Goal: Information Seeking & Learning: Check status

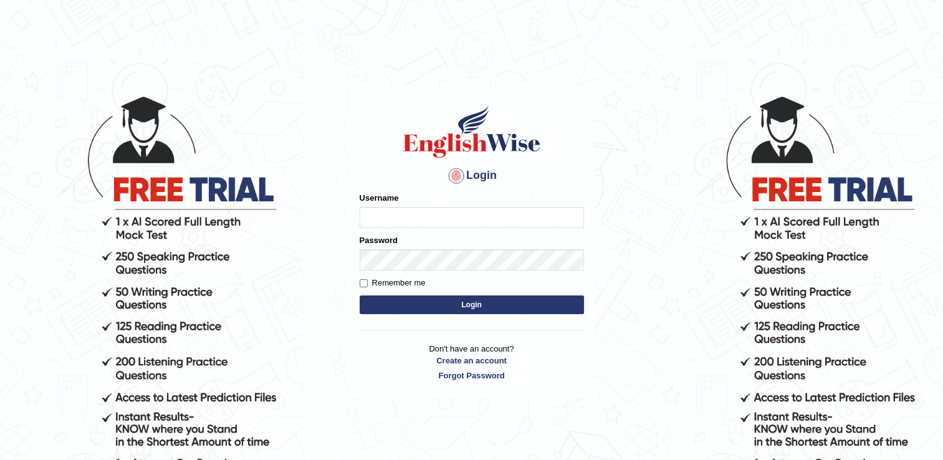
type input "Sobna"
click at [467, 300] on button "Login" at bounding box center [472, 304] width 224 height 19
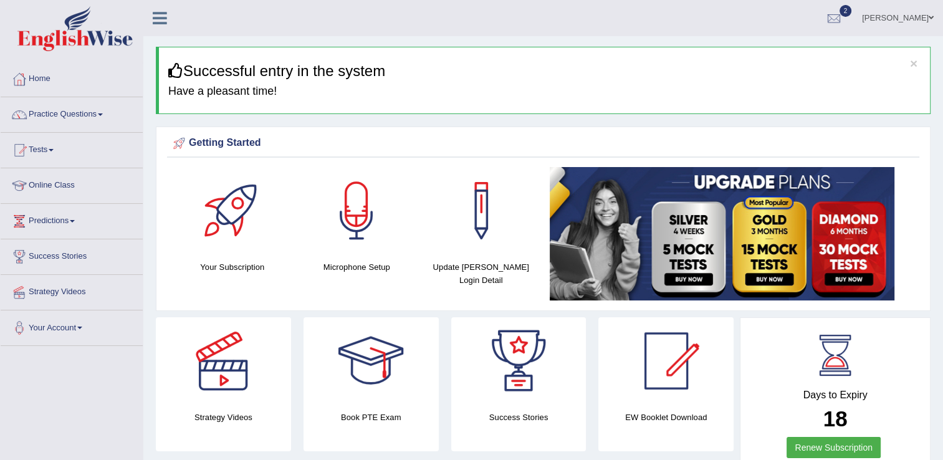
click at [54, 150] on span at bounding box center [51, 150] width 5 height 2
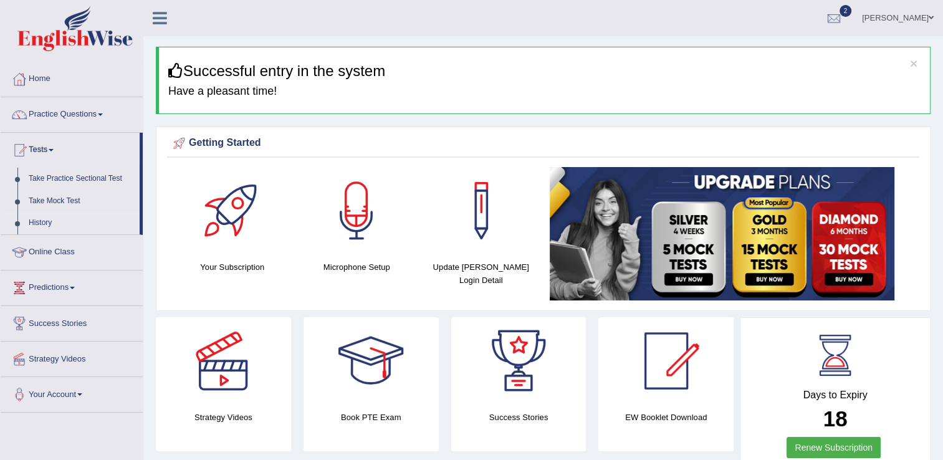
click at [45, 222] on link "History" at bounding box center [81, 223] width 117 height 22
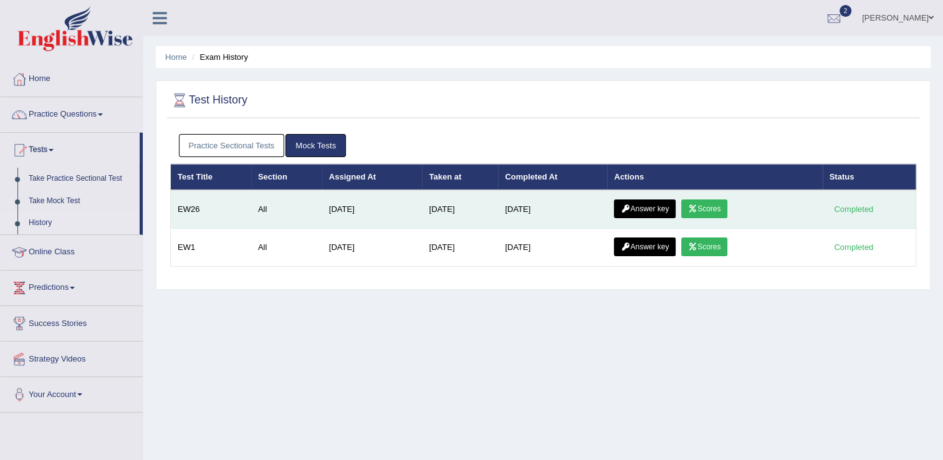
click at [710, 207] on link "Scores" at bounding box center [704, 208] width 46 height 19
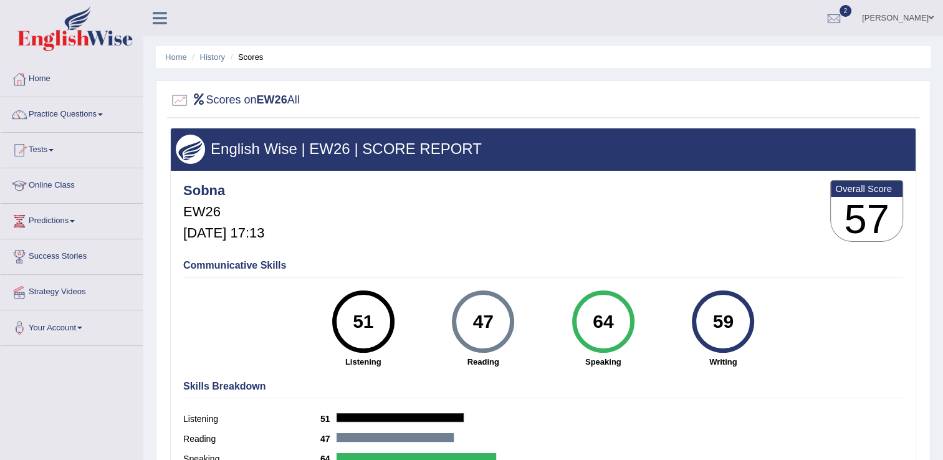
click at [55, 151] on link "Tests" at bounding box center [72, 148] width 142 height 31
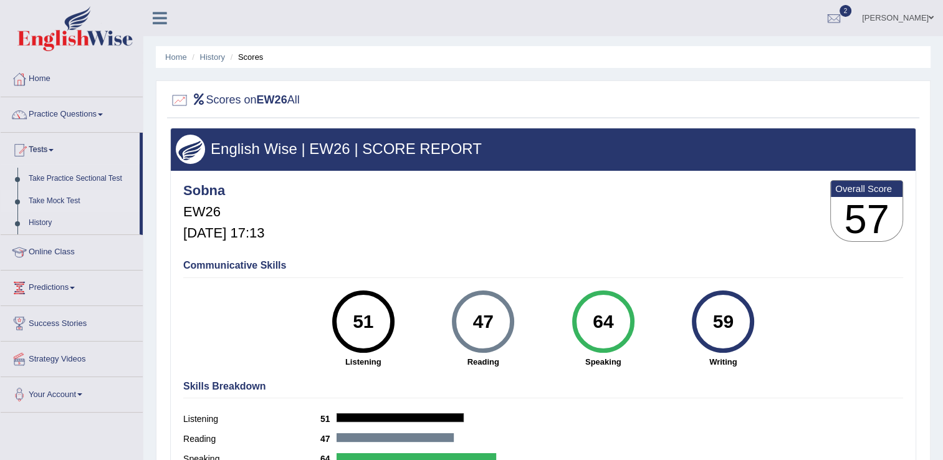
click at [65, 204] on link "Take Mock Test" at bounding box center [81, 201] width 117 height 22
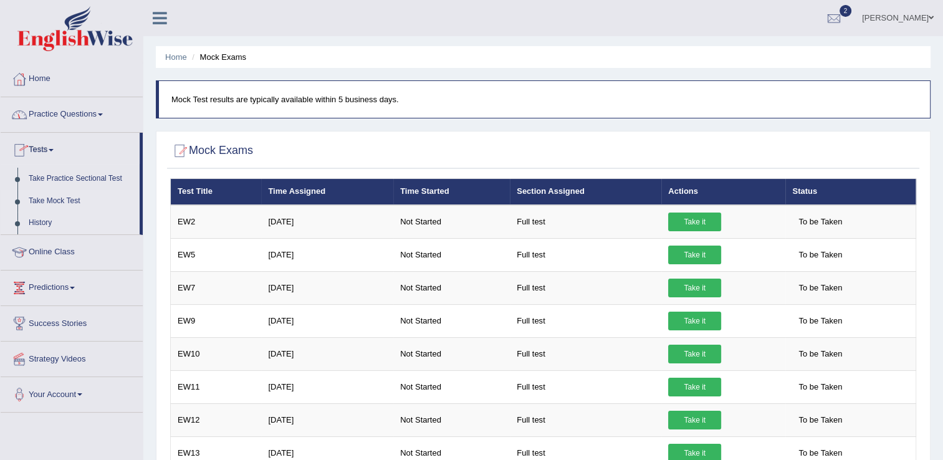
click at [47, 224] on link "History" at bounding box center [81, 223] width 117 height 22
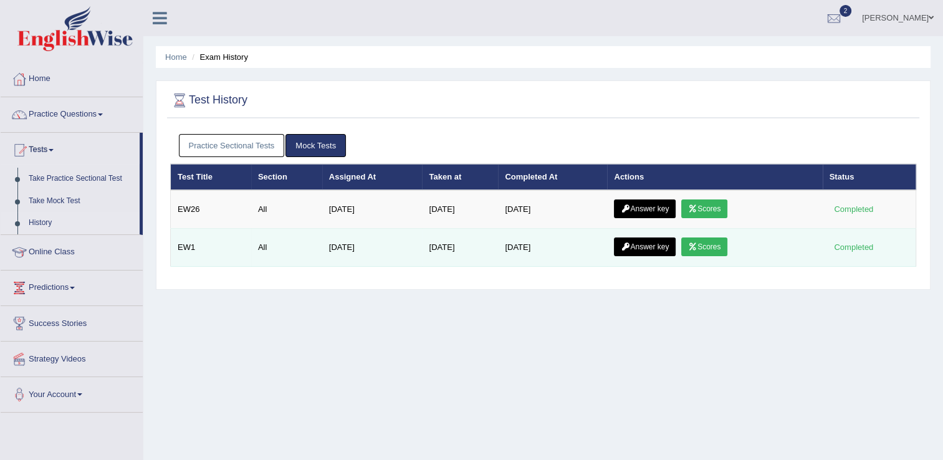
click at [707, 249] on link "Scores" at bounding box center [704, 246] width 46 height 19
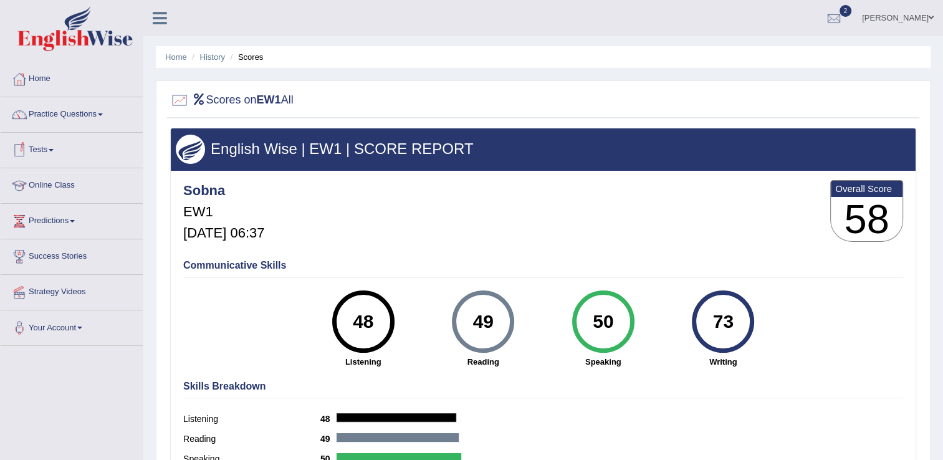
click at [54, 150] on span at bounding box center [51, 150] width 5 height 2
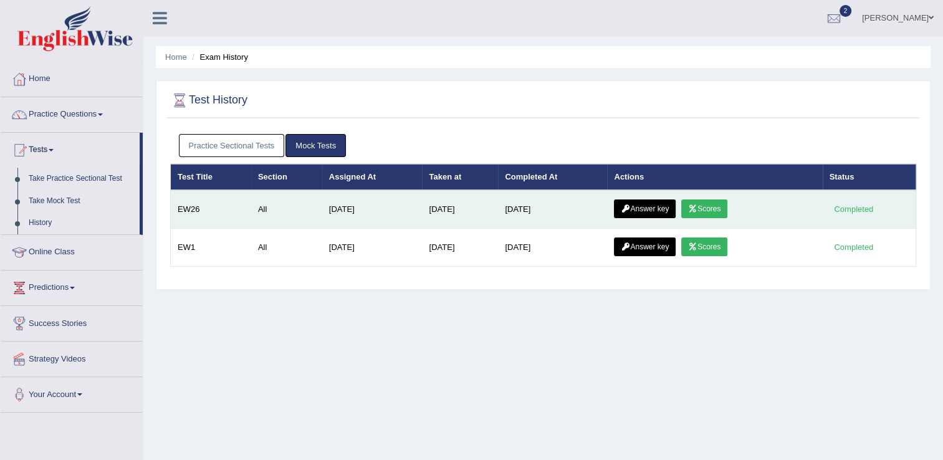
click at [713, 207] on link "Scores" at bounding box center [704, 208] width 46 height 19
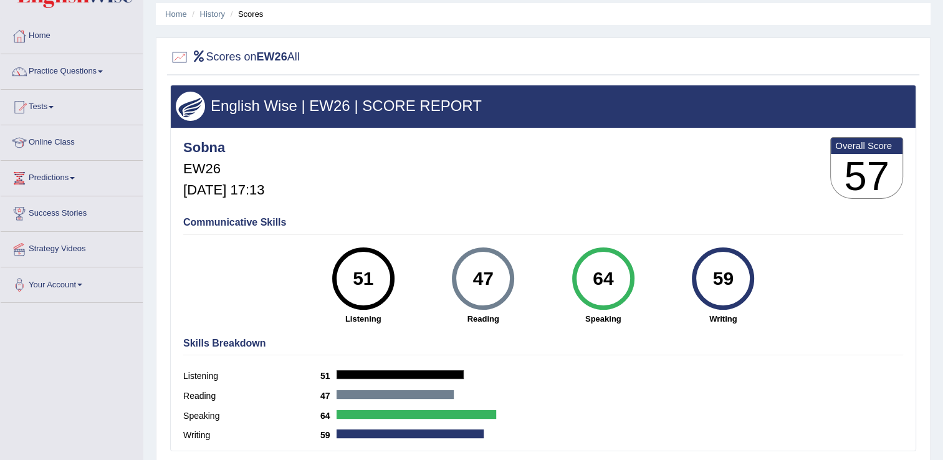
scroll to position [42, 0]
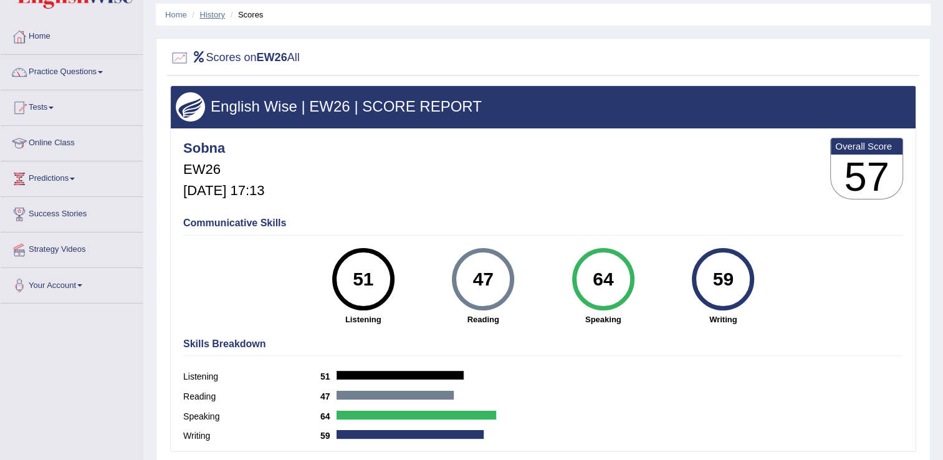
click at [214, 14] on link "History" at bounding box center [212, 14] width 25 height 9
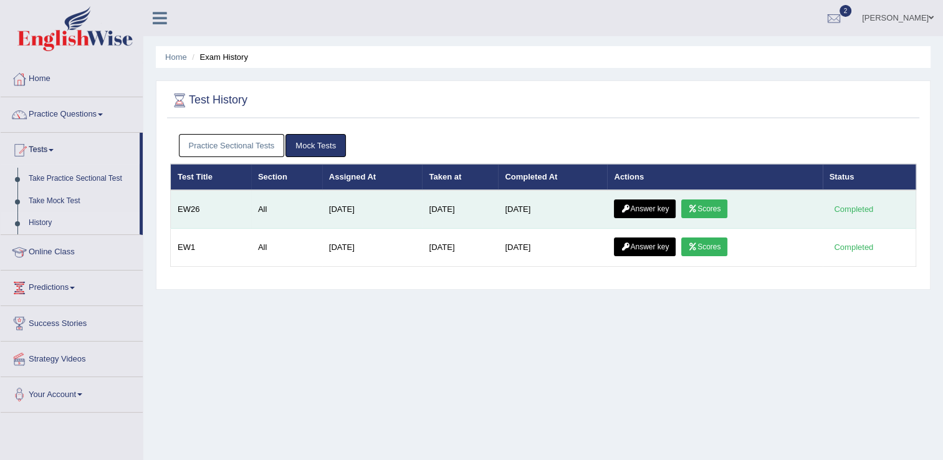
click at [710, 204] on link "Scores" at bounding box center [704, 208] width 46 height 19
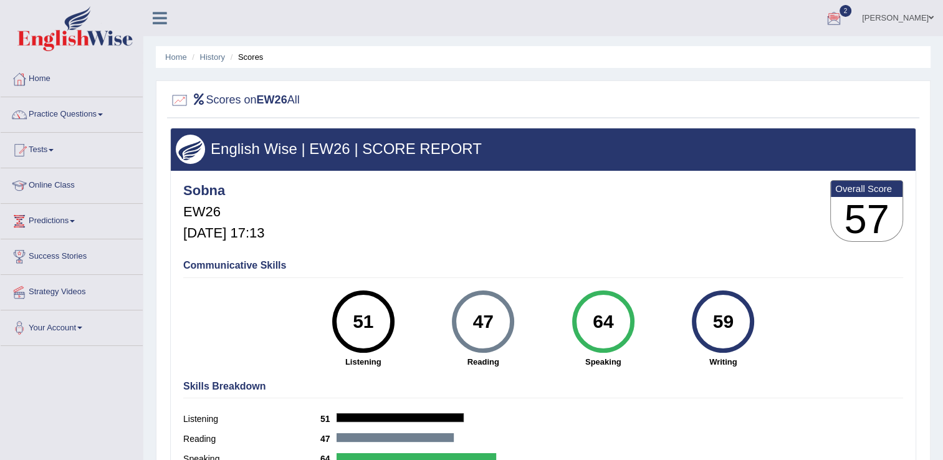
click at [843, 12] on div at bounding box center [833, 18] width 19 height 19
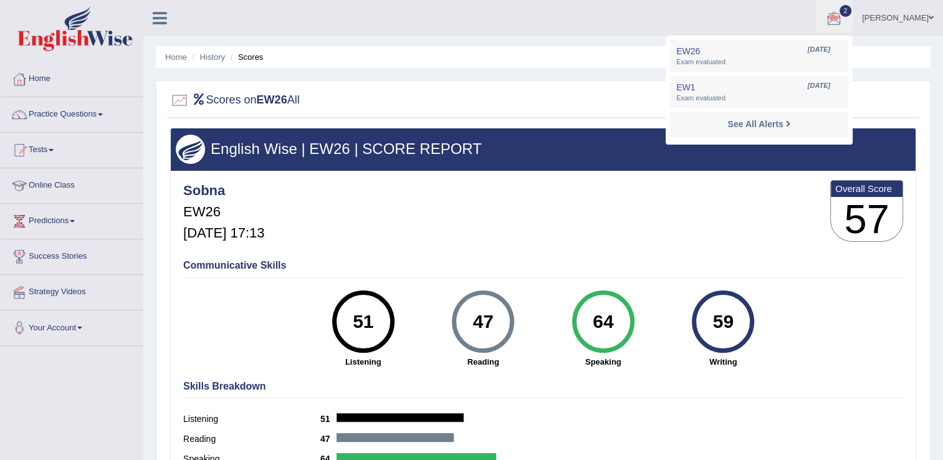
click at [465, 89] on div at bounding box center [543, 101] width 746 height 26
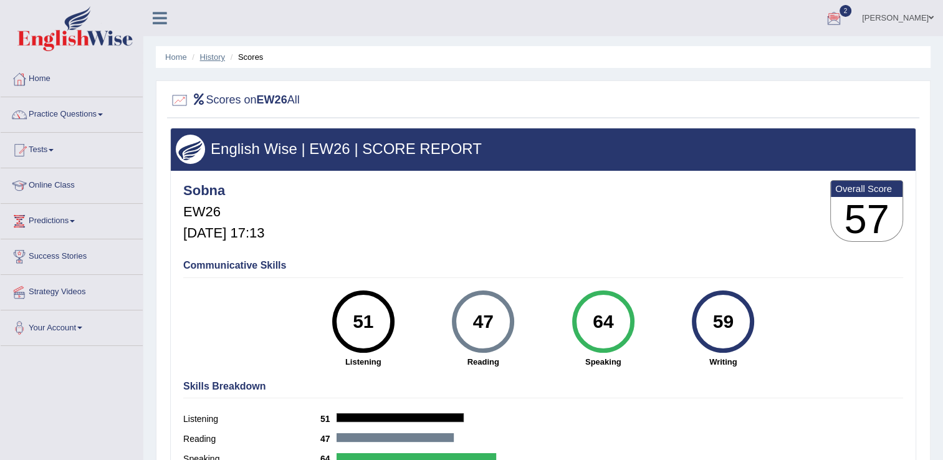
click at [214, 59] on link "History" at bounding box center [212, 56] width 25 height 9
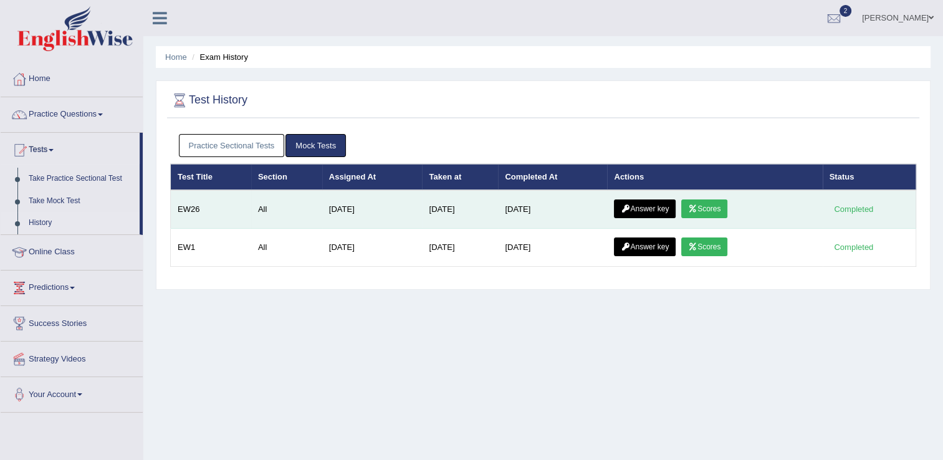
click at [655, 204] on link "Answer key" at bounding box center [645, 208] width 62 height 19
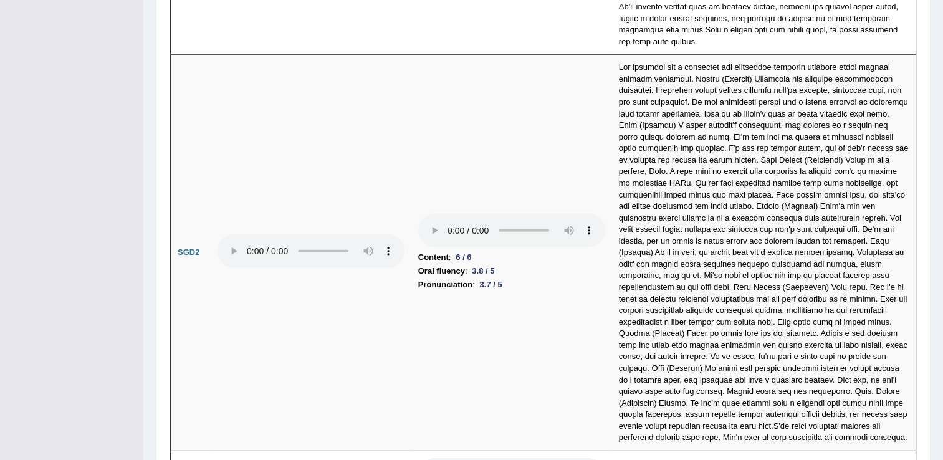
scroll to position [3914, 0]
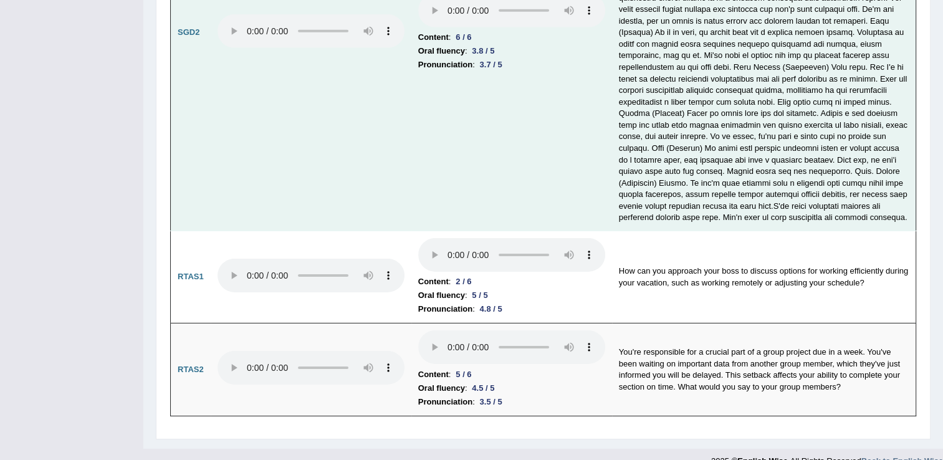
click at [912, 42] on td at bounding box center [764, 33] width 304 height 396
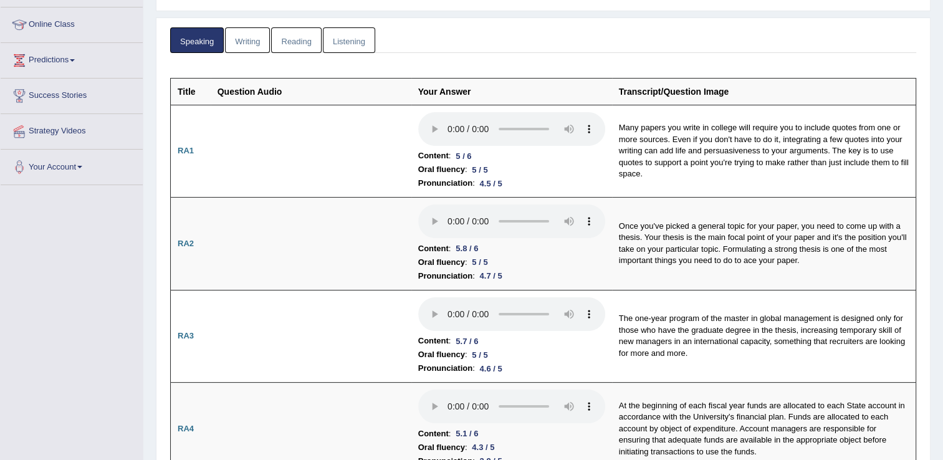
scroll to position [143, 0]
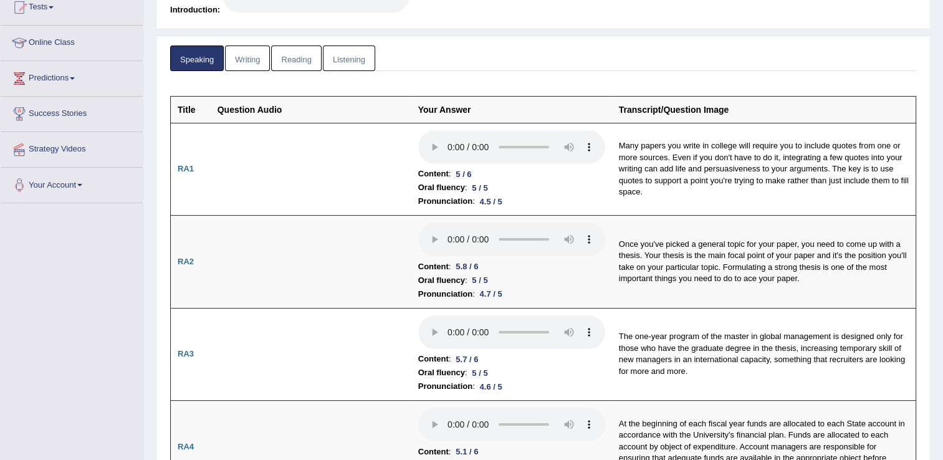
click at [248, 54] on link "Writing" at bounding box center [247, 58] width 45 height 26
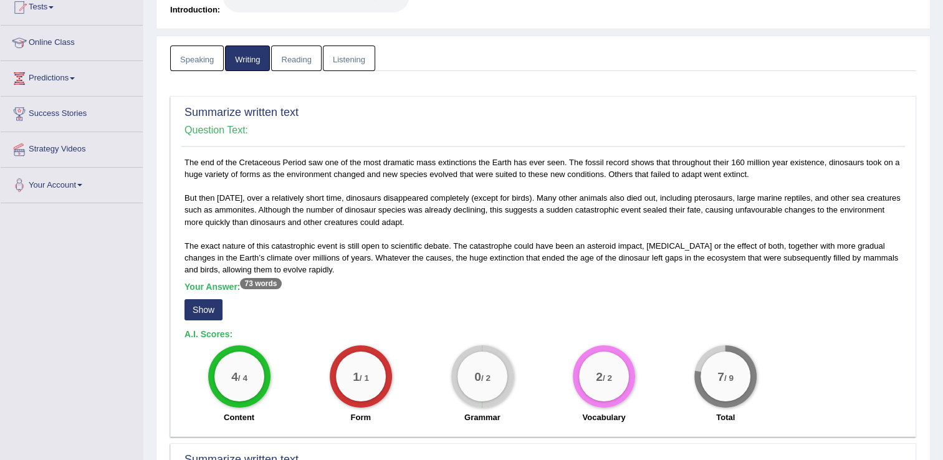
click at [209, 310] on button "Show" at bounding box center [203, 309] width 38 height 21
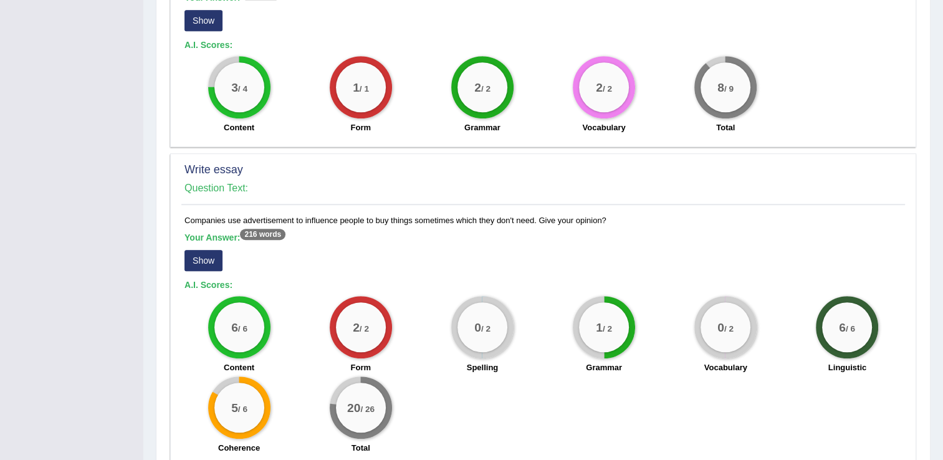
scroll to position [805, 0]
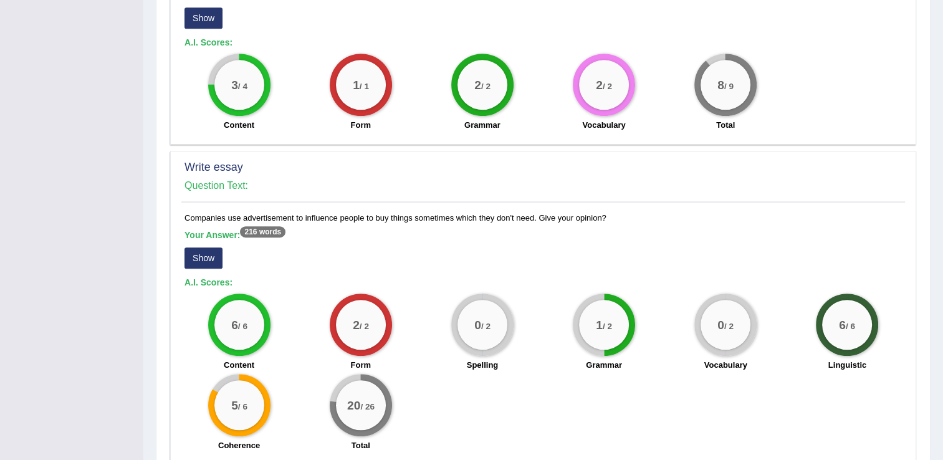
drag, startPoint x: 224, startPoint y: 269, endPoint x: 203, endPoint y: 257, distance: 24.8
click at [203, 257] on div "Your Answer: 216 words Show" at bounding box center [542, 251] width 717 height 42
click at [203, 257] on button "Show" at bounding box center [203, 257] width 38 height 21
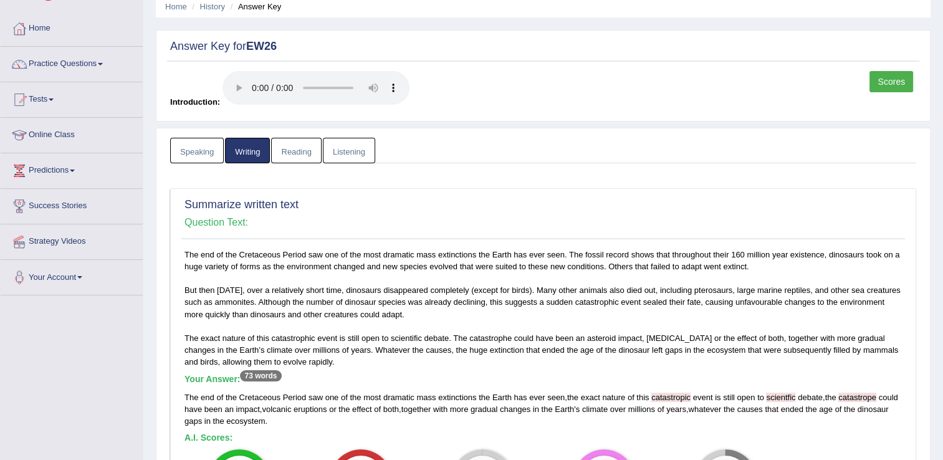
scroll to position [7, 0]
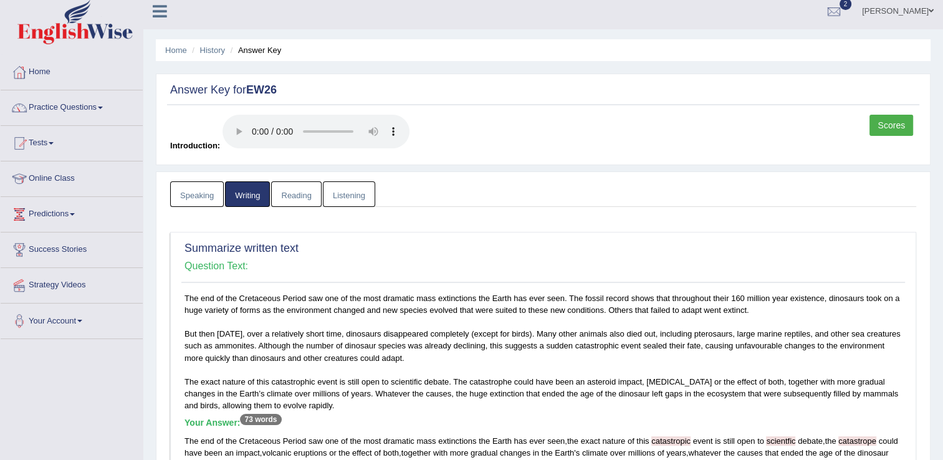
click at [296, 191] on link "Reading" at bounding box center [296, 194] width 50 height 26
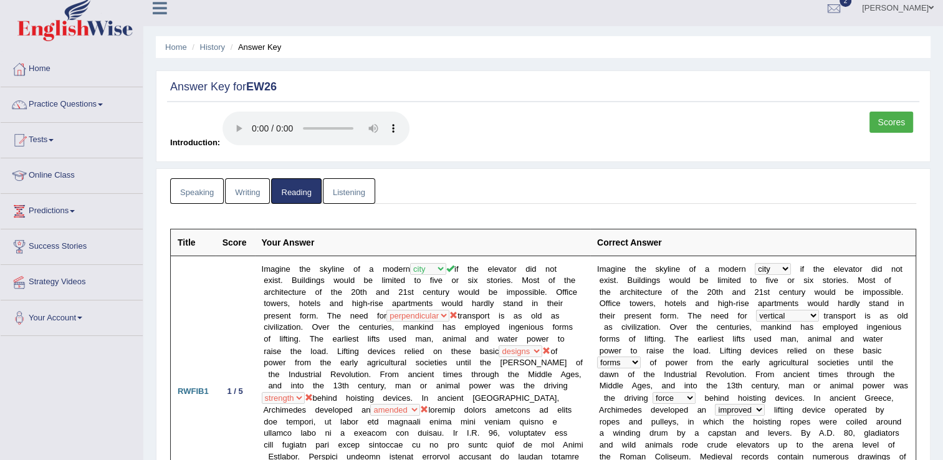
scroll to position [0, 0]
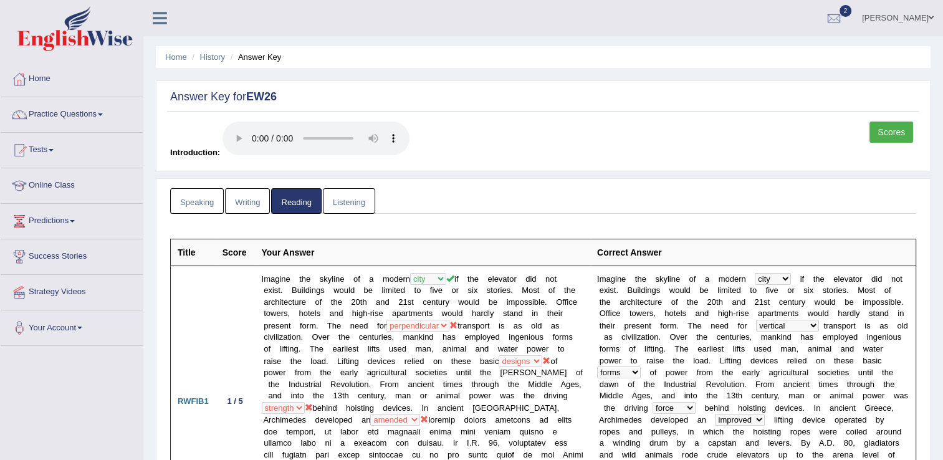
click at [346, 198] on link "Listening" at bounding box center [349, 201] width 52 height 26
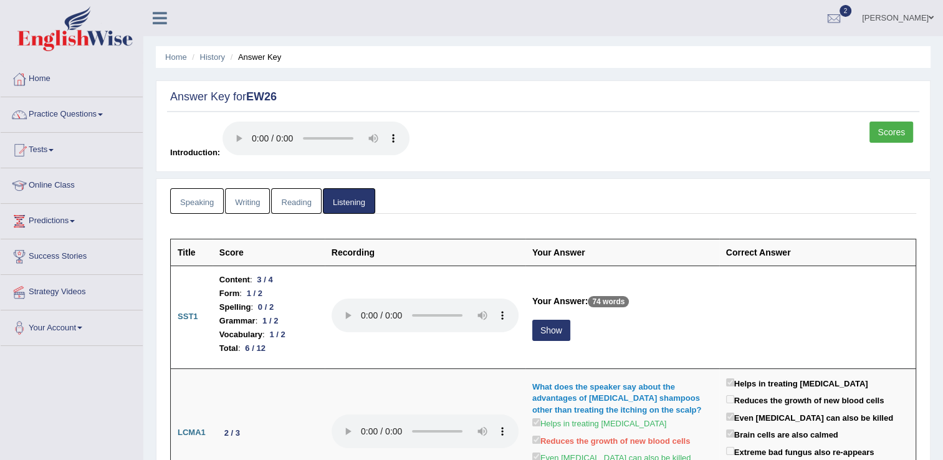
click at [103, 113] on span at bounding box center [100, 114] width 5 height 2
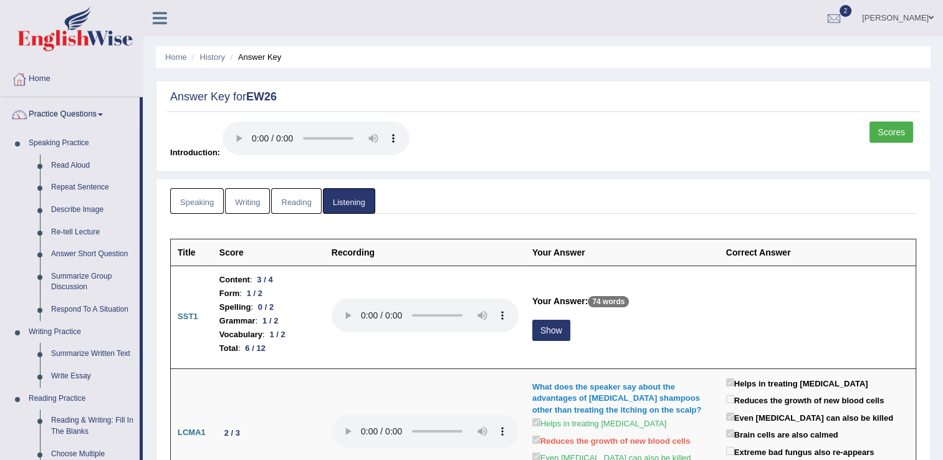
click at [291, 199] on link "Reading" at bounding box center [296, 201] width 50 height 26
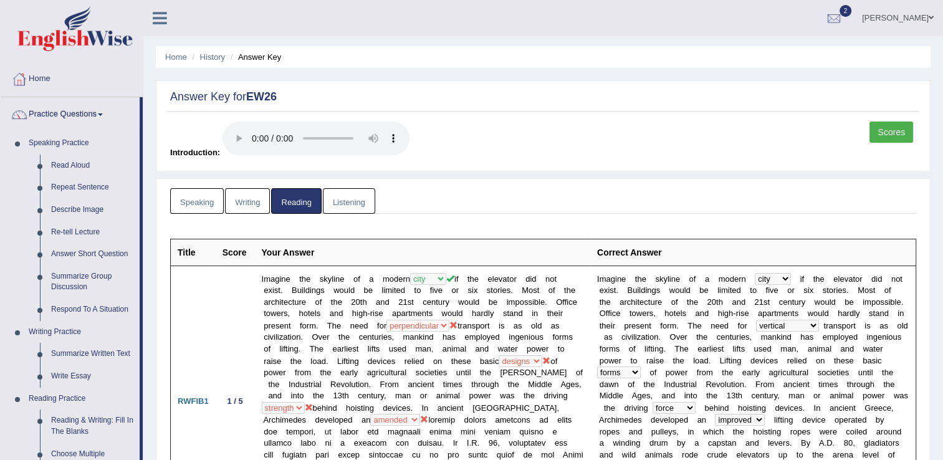
click at [246, 199] on link "Writing" at bounding box center [247, 201] width 45 height 26
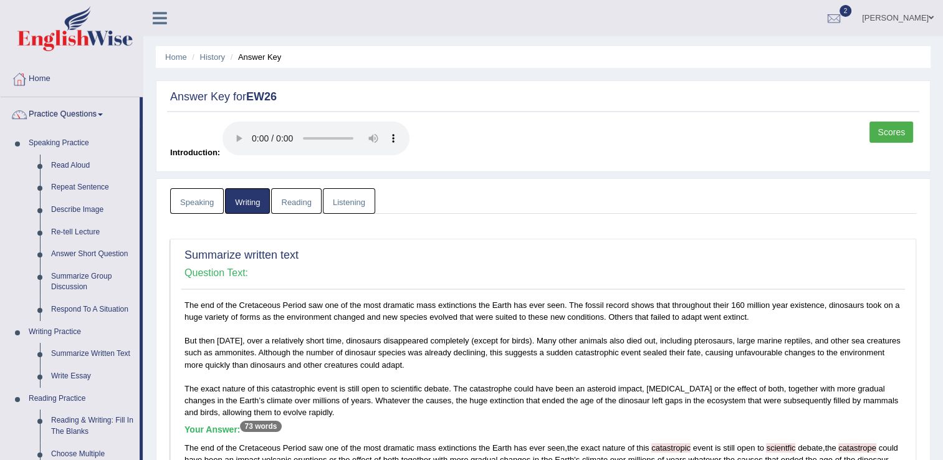
click at [199, 197] on link "Speaking" at bounding box center [197, 201] width 54 height 26
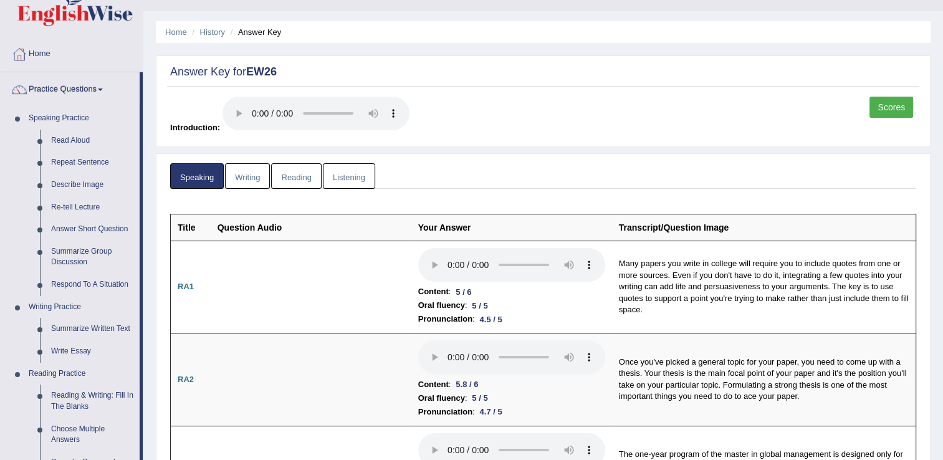
scroll to position [15, 0]
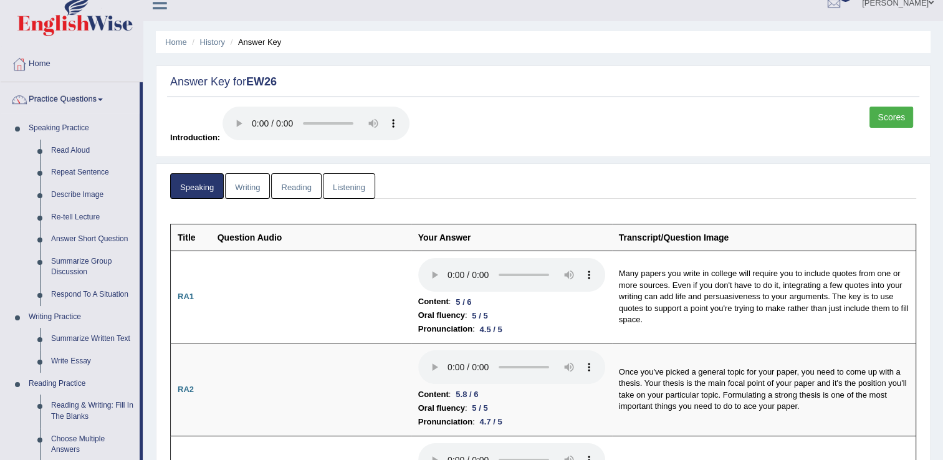
click at [588, 140] on div "Scores Introduction:" at bounding box center [543, 129] width 752 height 44
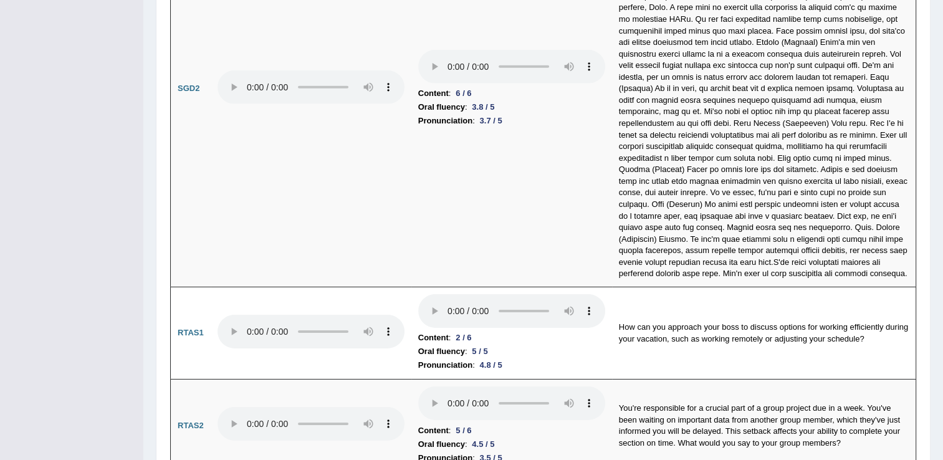
scroll to position [3914, 0]
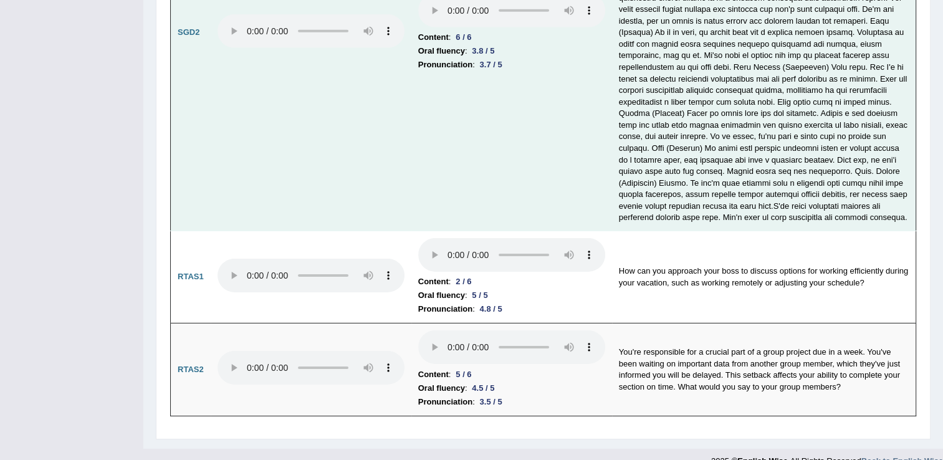
drag, startPoint x: 356, startPoint y: 136, endPoint x: 371, endPoint y: 82, distance: 55.5
click at [371, 82] on td at bounding box center [311, 33] width 201 height 396
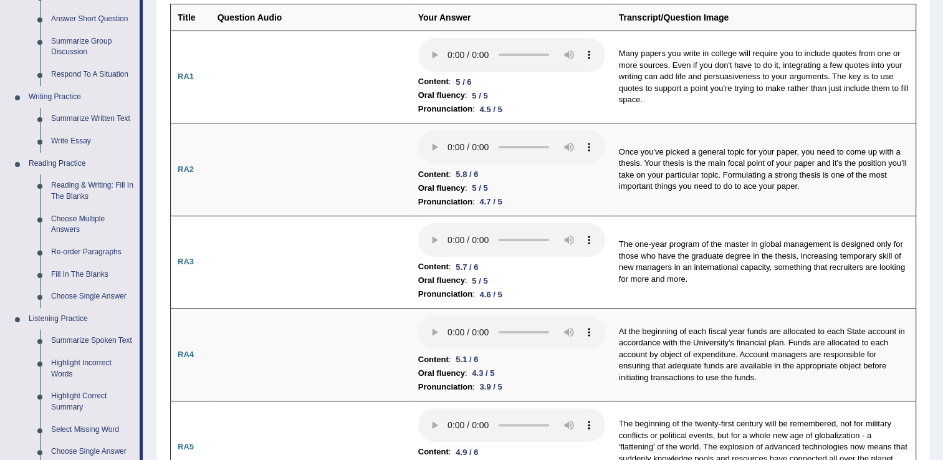
scroll to position [0, 0]
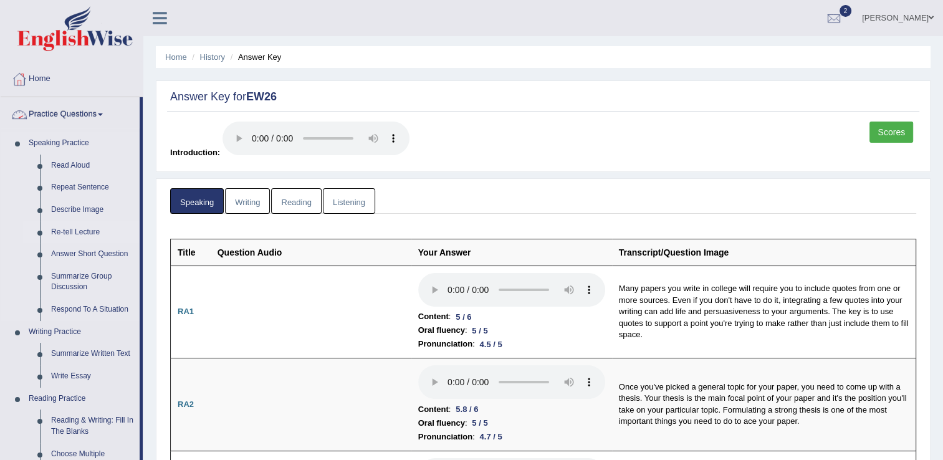
click at [95, 229] on link "Re-tell Lecture" at bounding box center [92, 232] width 94 height 22
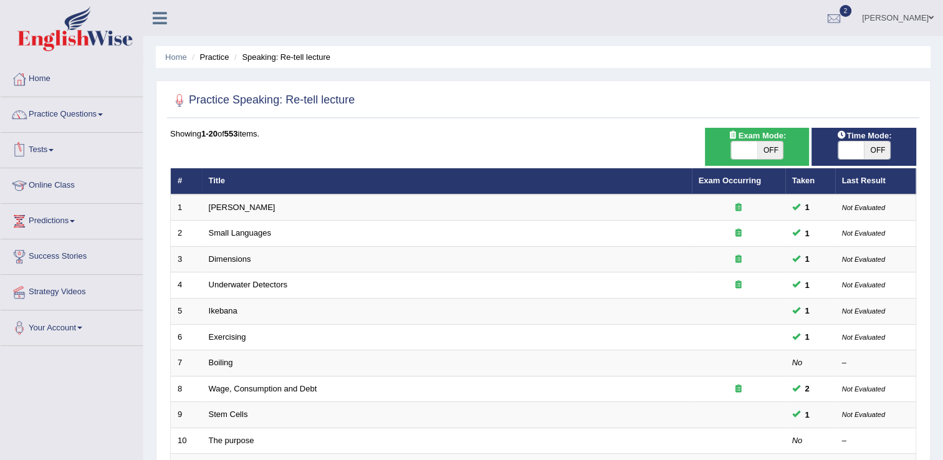
click at [54, 149] on span at bounding box center [51, 150] width 5 height 2
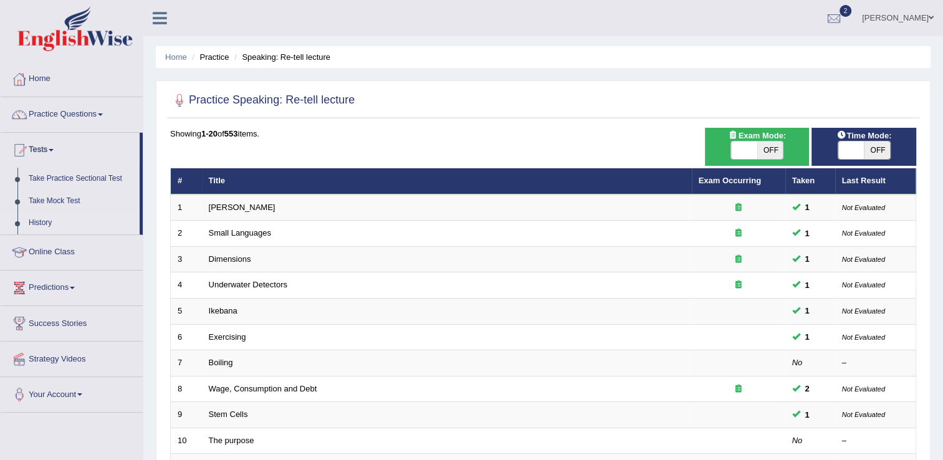
click at [40, 222] on link "History" at bounding box center [81, 223] width 117 height 22
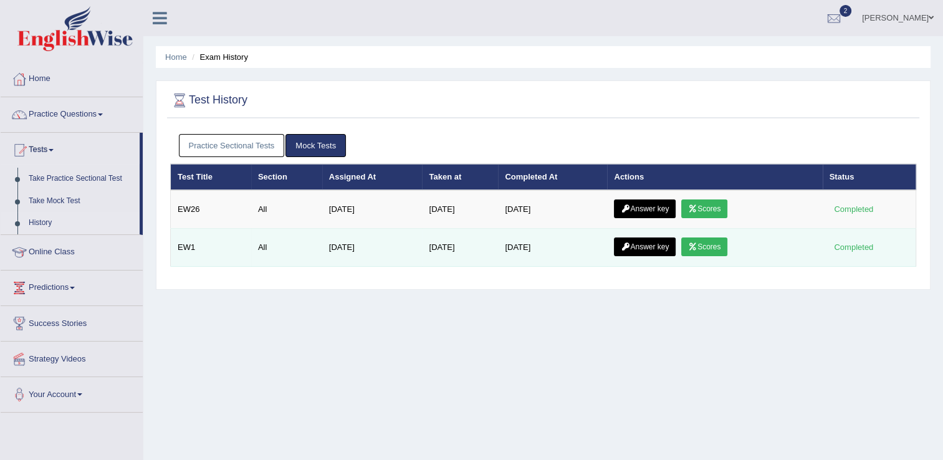
click at [700, 248] on link "Scores" at bounding box center [704, 246] width 46 height 19
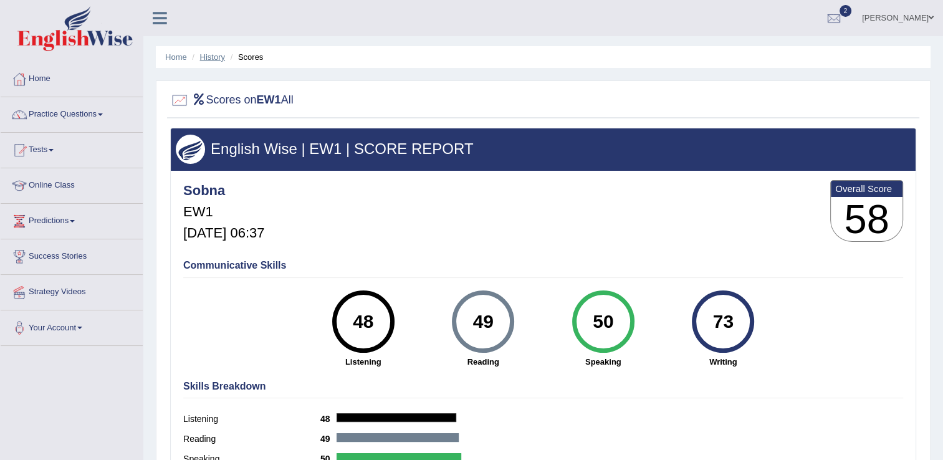
click at [211, 58] on link "History" at bounding box center [212, 56] width 25 height 9
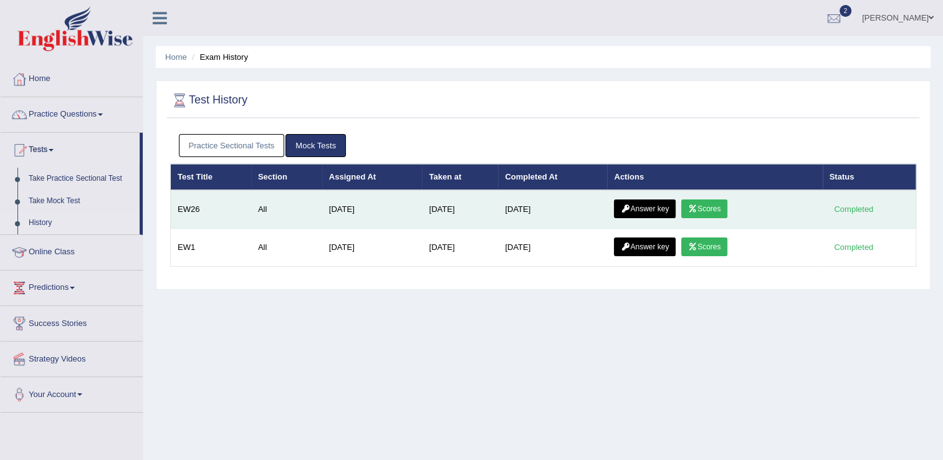
click at [708, 207] on link "Scores" at bounding box center [704, 208] width 46 height 19
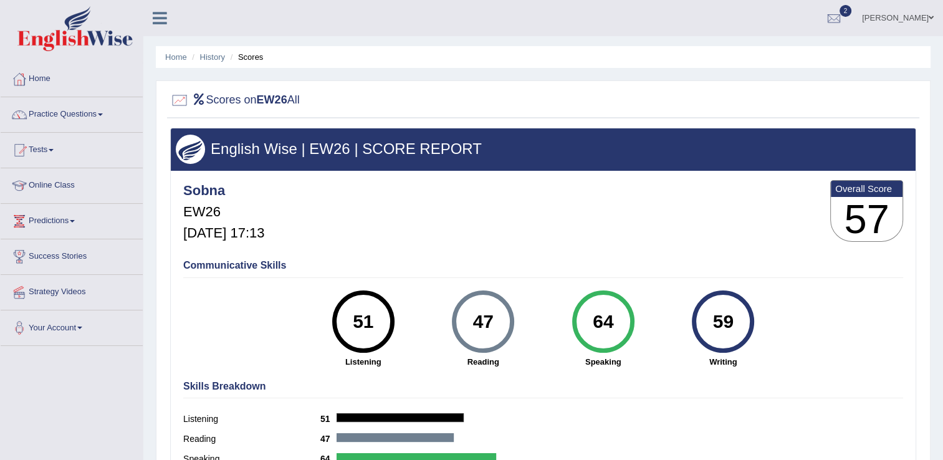
click at [708, 207] on div "Sobna EW26 [DATE] 17:13 Overall Score 57" at bounding box center [543, 214] width 726 height 74
click at [217, 54] on link "History" at bounding box center [212, 56] width 25 height 9
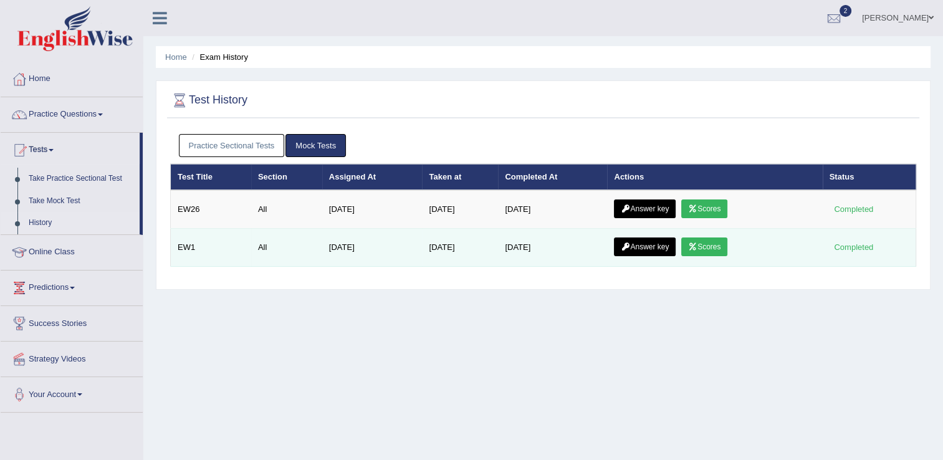
click at [703, 243] on link "Scores" at bounding box center [704, 246] width 46 height 19
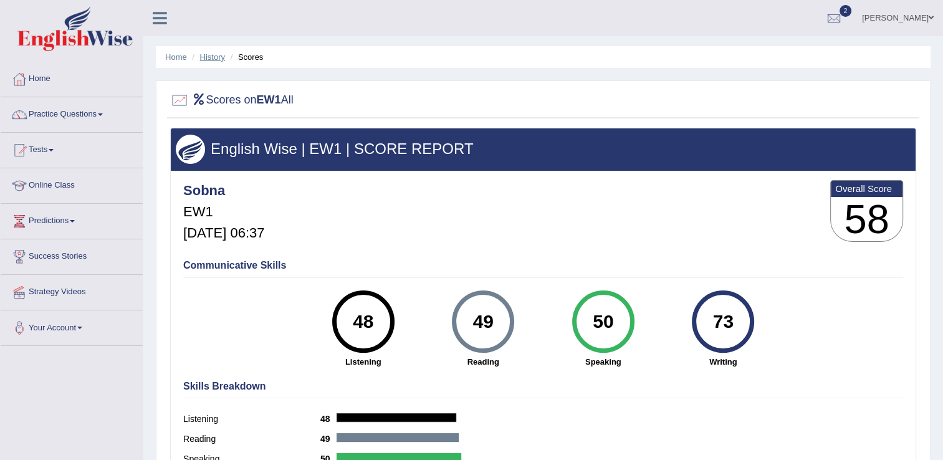
click at [212, 56] on link "History" at bounding box center [212, 56] width 25 height 9
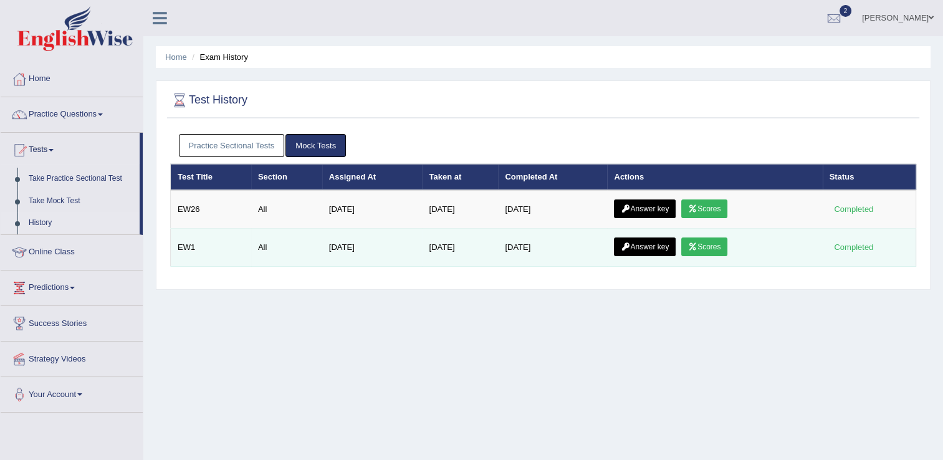
click at [658, 244] on link "Answer key" at bounding box center [645, 246] width 62 height 19
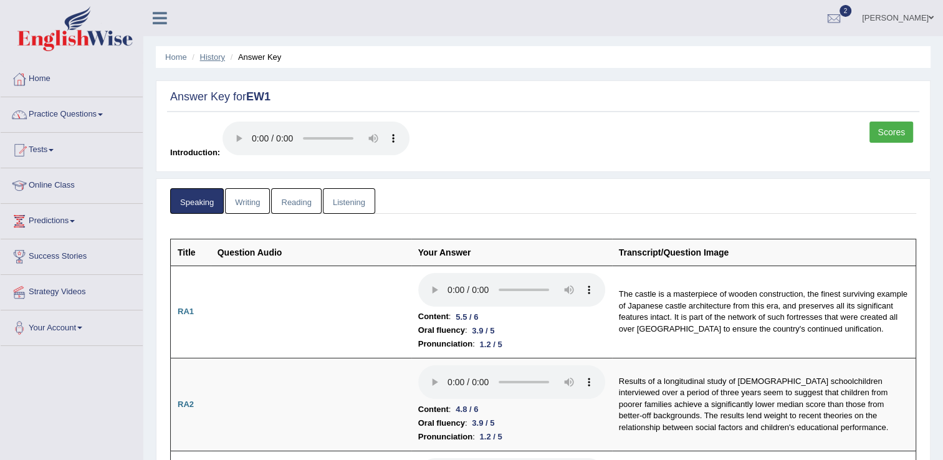
click at [211, 61] on link "History" at bounding box center [212, 56] width 25 height 9
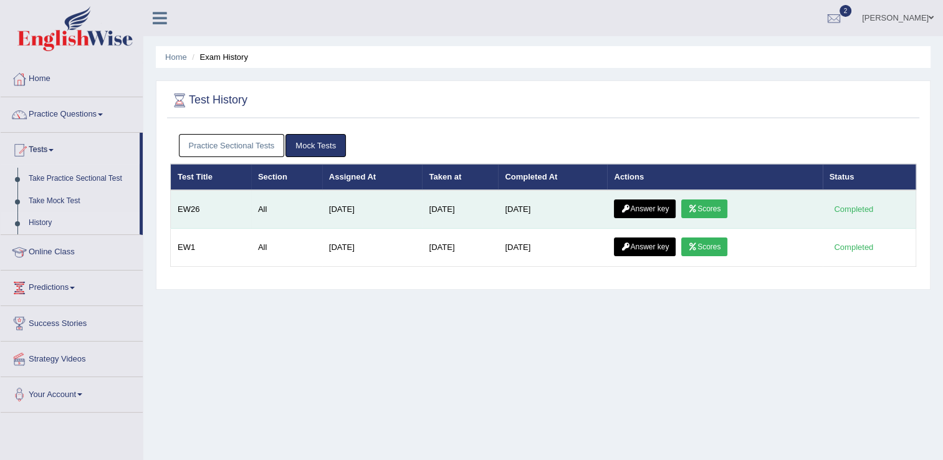
click at [718, 206] on link "Scores" at bounding box center [704, 208] width 46 height 19
